Goal: Find specific page/section: Find specific page/section

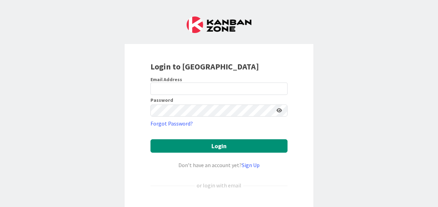
scroll to position [78, 0]
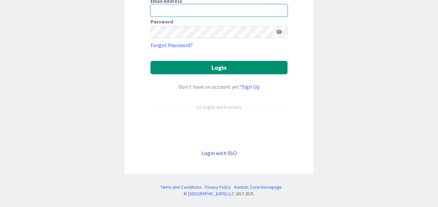
type input "[PERSON_NAME][EMAIL_ADDRESS][PERSON_NAME][DOMAIN_NAME]"
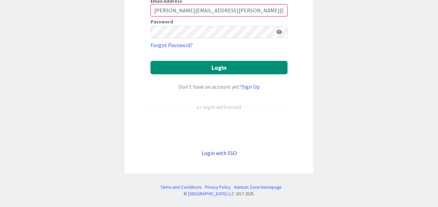
click at [213, 152] on link "Login with SSO" at bounding box center [218, 153] width 35 height 7
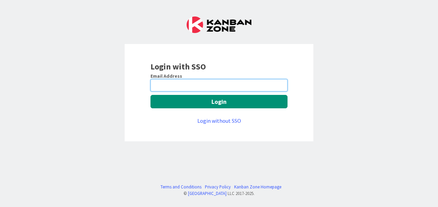
click at [208, 89] on input "email" at bounding box center [218, 85] width 137 height 12
type input "[PERSON_NAME][EMAIL_ADDRESS][PERSON_NAME][DOMAIN_NAME]"
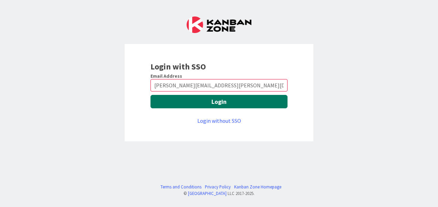
click at [218, 104] on button "Login" at bounding box center [218, 101] width 137 height 13
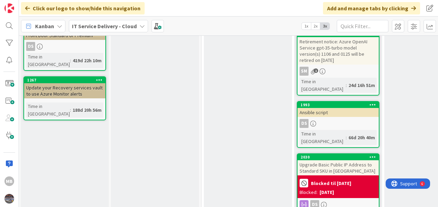
scroll to position [475, 1]
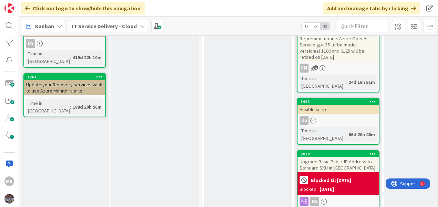
click at [329, 157] on div "Upgrade Basic Public IP Address to Standard SKU in Azure" at bounding box center [337, 164] width 81 height 15
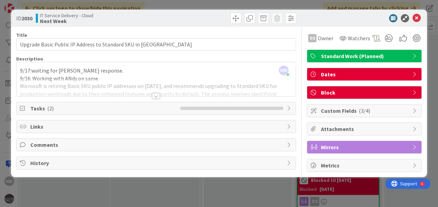
click at [156, 96] on div at bounding box center [156, 96] width 8 height 6
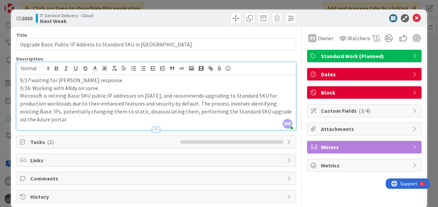
click at [411, 14] on div "ID 2030 IT Service Delivery - Cloud Next Week" at bounding box center [219, 18] width 416 height 17
click at [412, 16] on icon at bounding box center [416, 18] width 8 height 8
